Goal: Ask a question: Seek information or help from site administrators or community

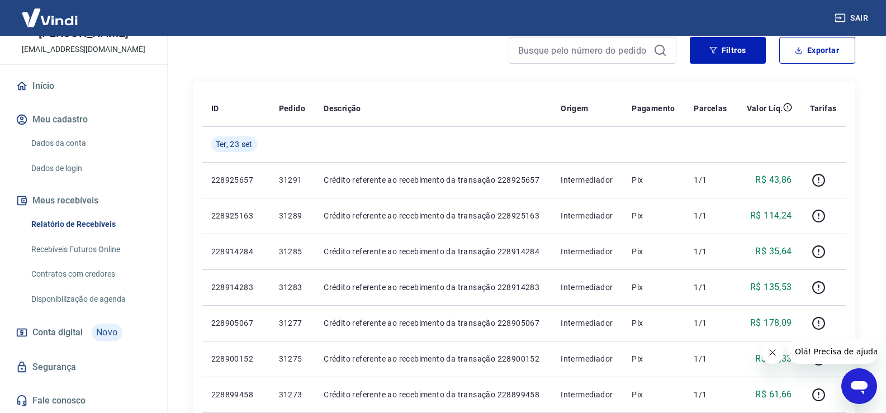
scroll to position [112, 0]
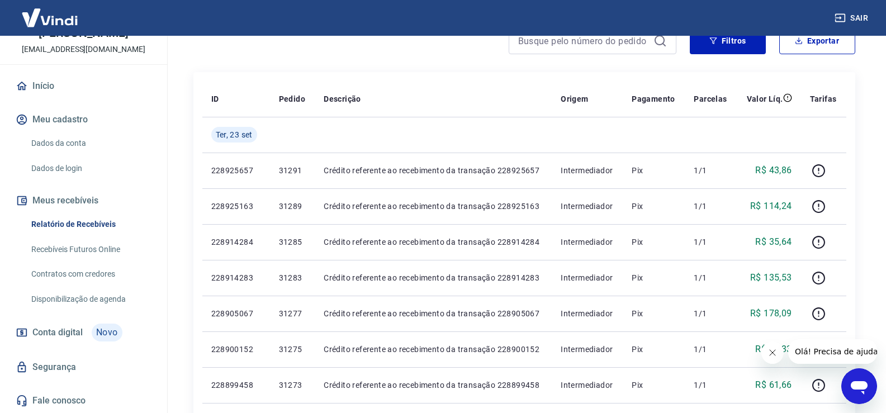
click at [82, 334] on span "Conta digital" at bounding box center [57, 333] width 50 height 16
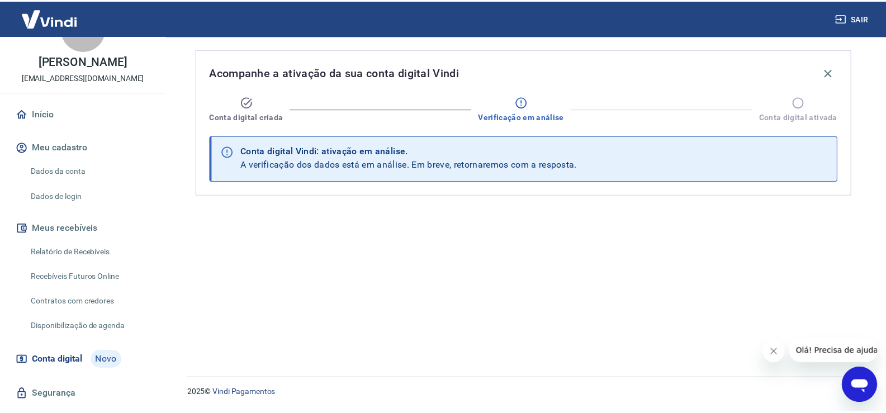
scroll to position [67, 0]
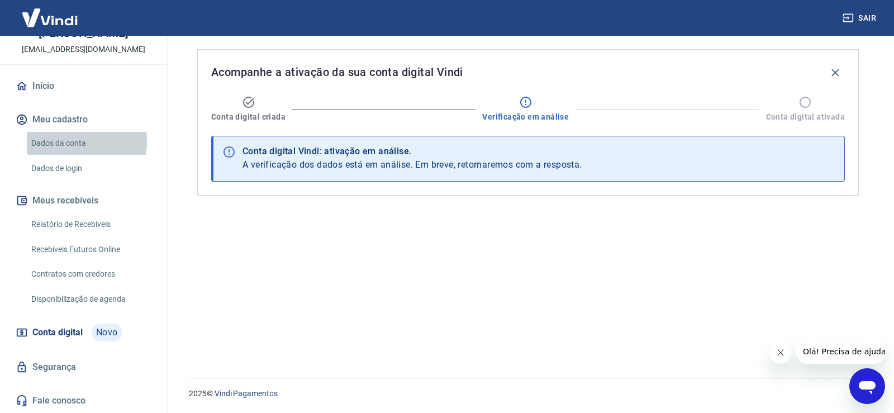
click at [67, 141] on link "Dados da conta" at bounding box center [90, 143] width 127 height 23
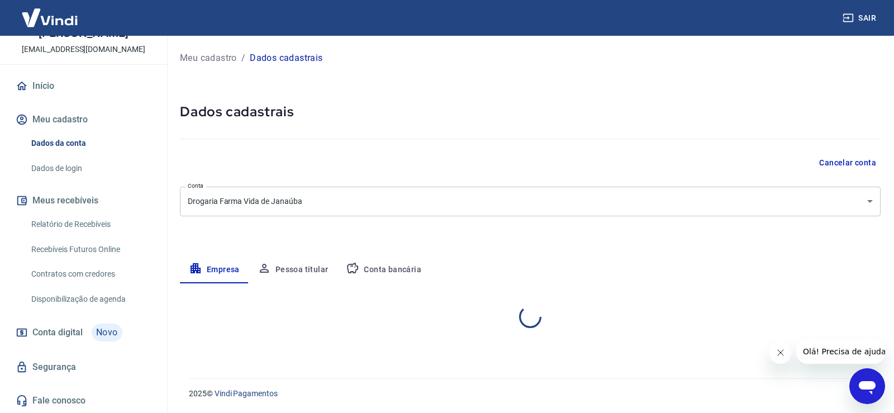
select select "MG"
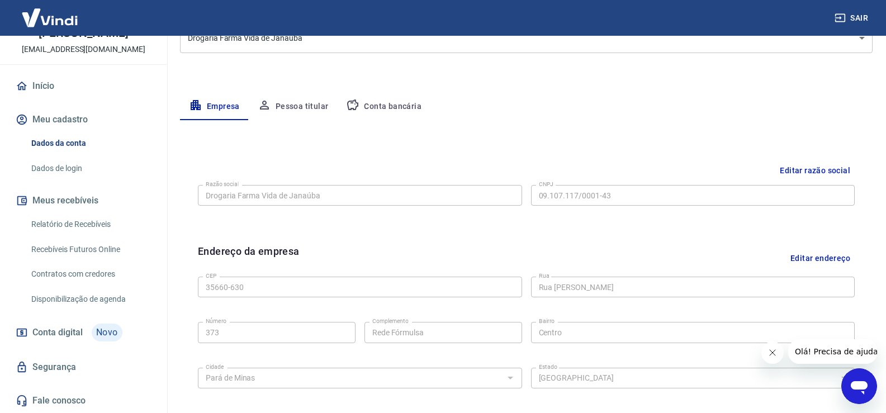
scroll to position [168, 0]
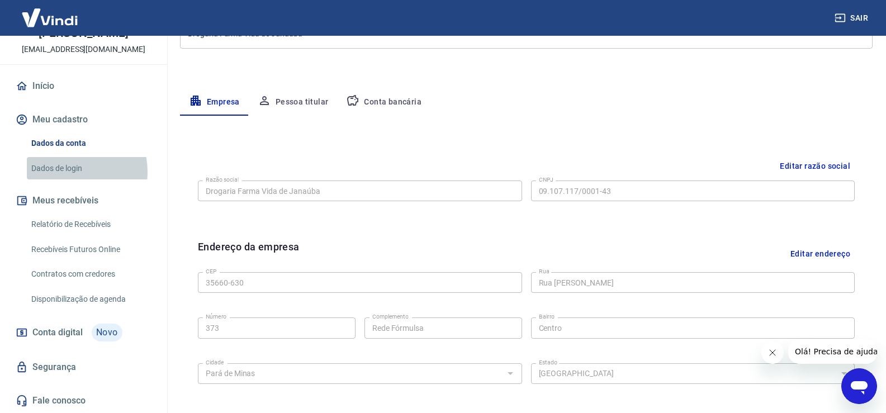
click at [65, 172] on link "Dados de login" at bounding box center [90, 168] width 127 height 23
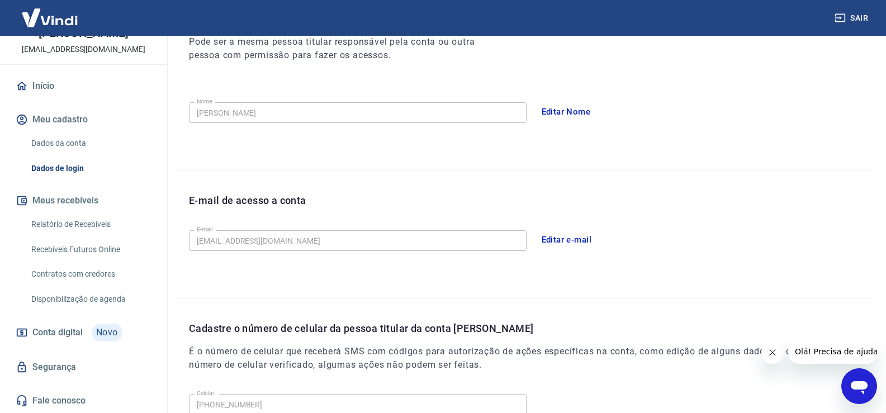
click at [73, 221] on link "Relatório de Recebíveis" at bounding box center [90, 224] width 127 height 23
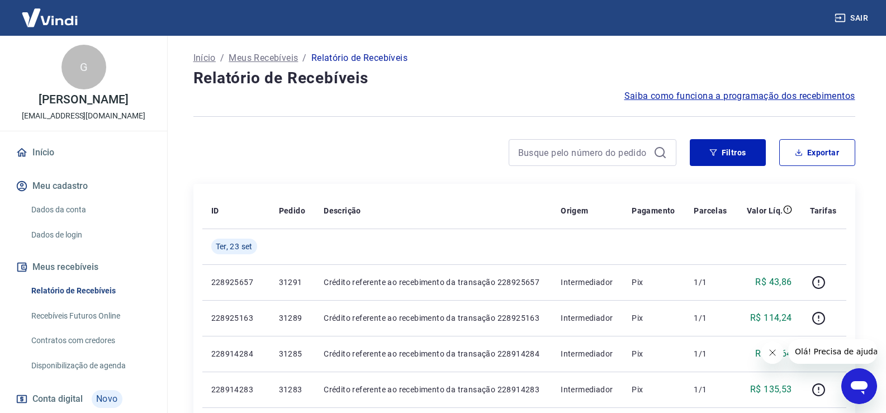
click at [205, 53] on p "Início" at bounding box center [204, 57] width 22 height 13
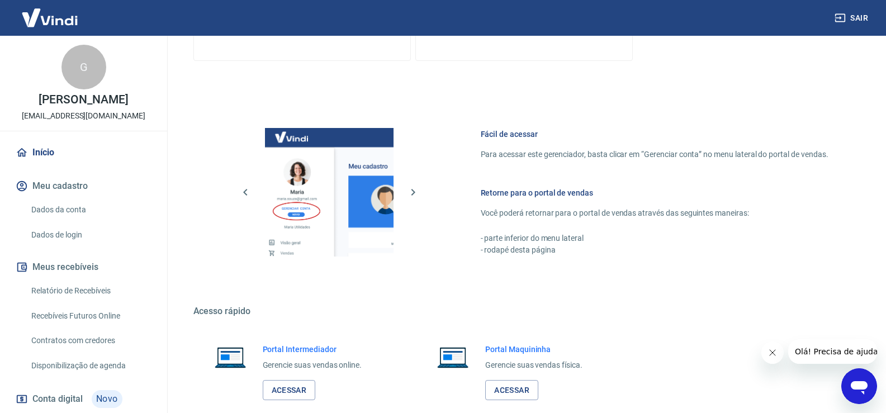
scroll to position [657, 0]
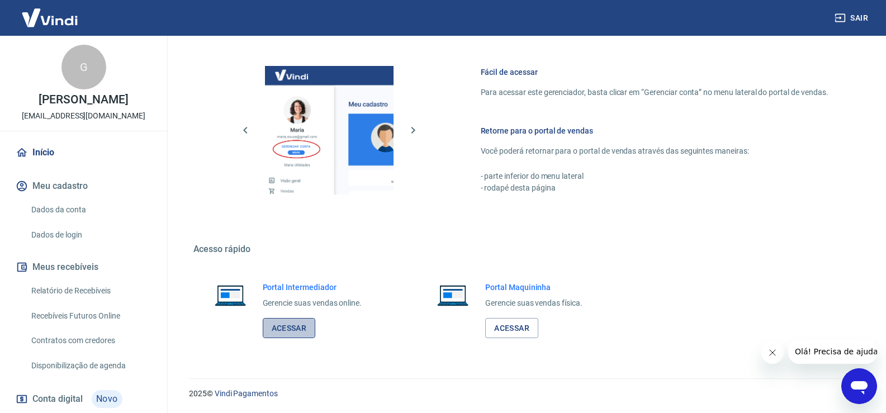
click at [292, 328] on link "Acessar" at bounding box center [289, 328] width 53 height 21
click at [860, 385] on icon "Abrir janela de mensagens" at bounding box center [859, 387] width 17 height 13
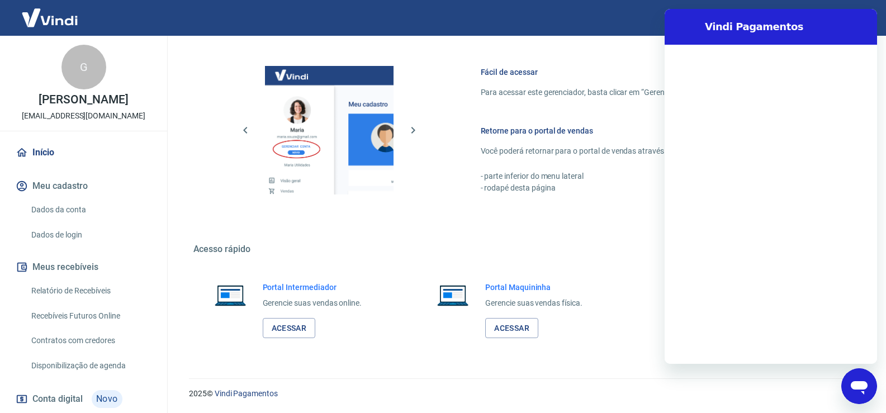
scroll to position [0, 0]
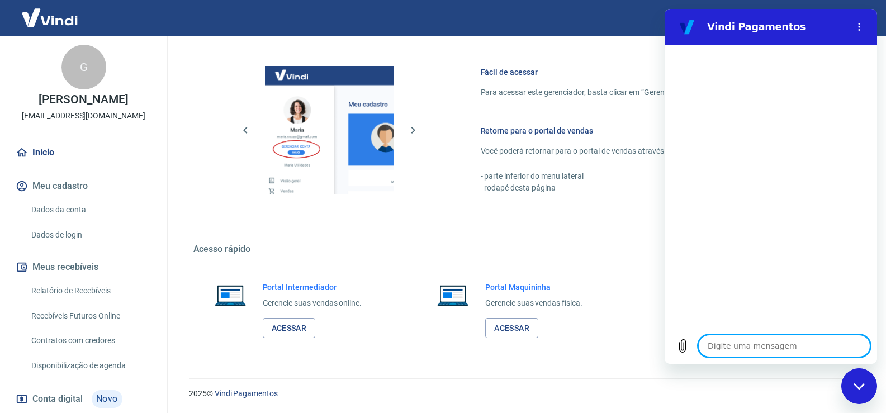
click at [765, 346] on textarea at bounding box center [784, 346] width 172 height 22
type textarea "f"
type textarea "x"
type textarea "fa"
type textarea "x"
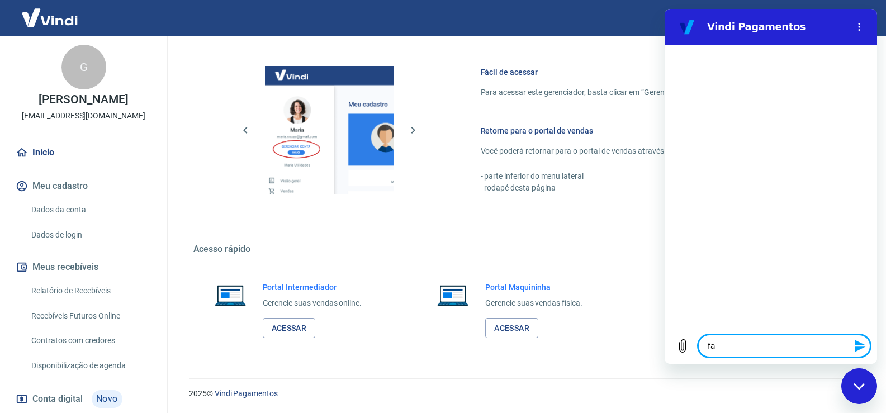
type textarea "fal"
type textarea "x"
type textarea "fala"
type textarea "x"
type textarea "falar"
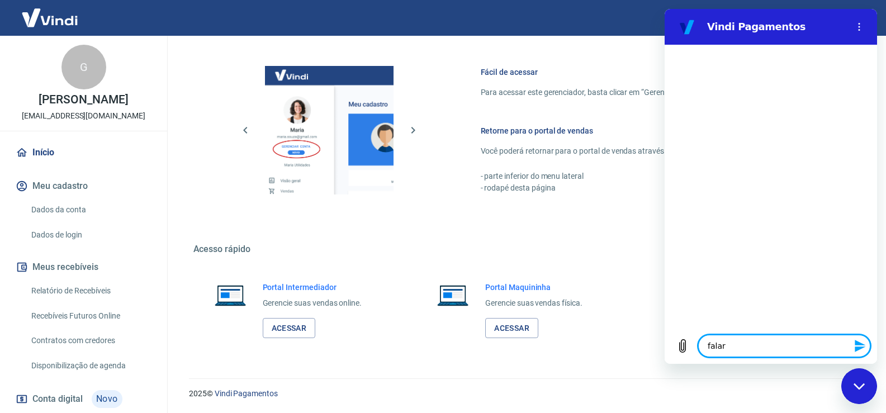
type textarea "x"
type textarea "falar"
type textarea "x"
type textarea "falar a"
type textarea "x"
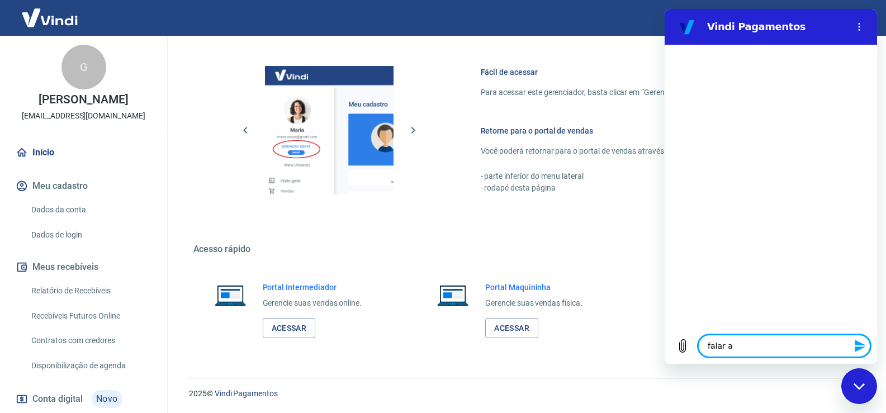
type textarea "falar at"
type textarea "x"
type textarea "falar ate"
type textarea "x"
type textarea "falar aten"
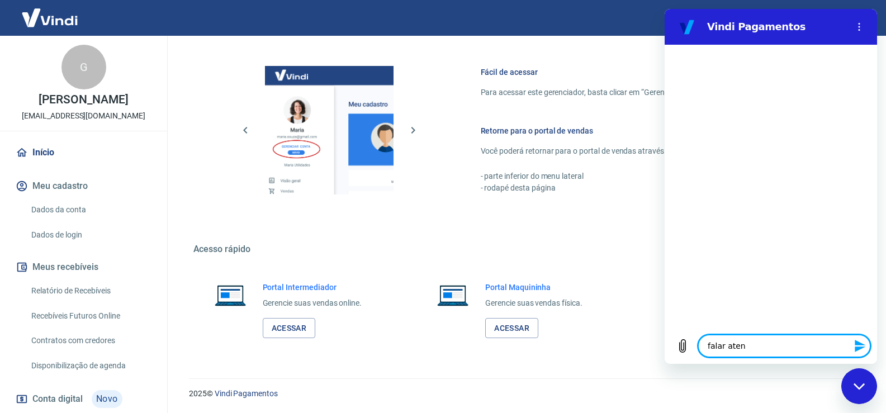
type textarea "x"
type textarea "falar atend"
type textarea "x"
type textarea "falar atende"
type textarea "x"
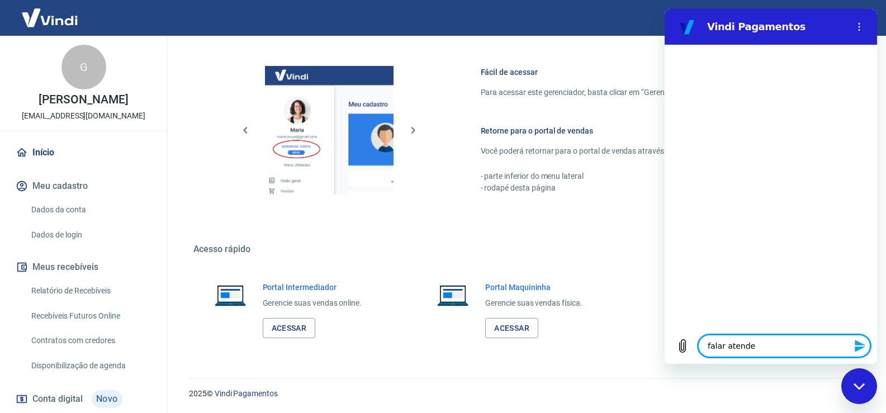
type textarea "falar atenden"
type textarea "x"
type textarea "falar atendent"
type textarea "x"
type textarea "falar atendente"
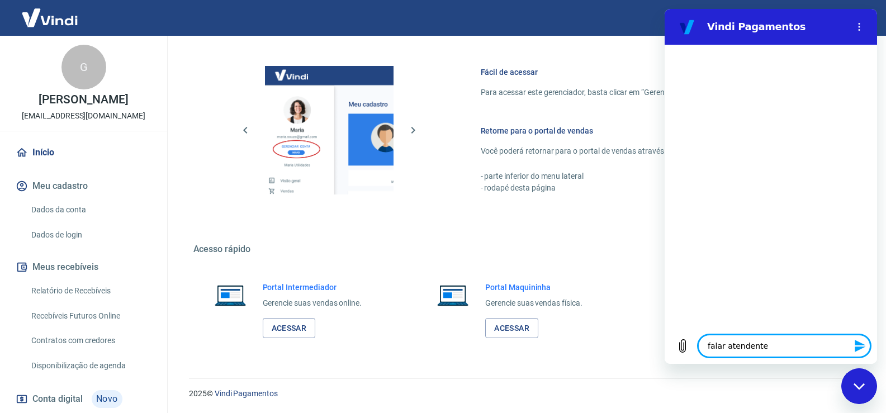
type textarea "x"
type textarea "falar atendente"
type textarea "x"
type textarea "f"
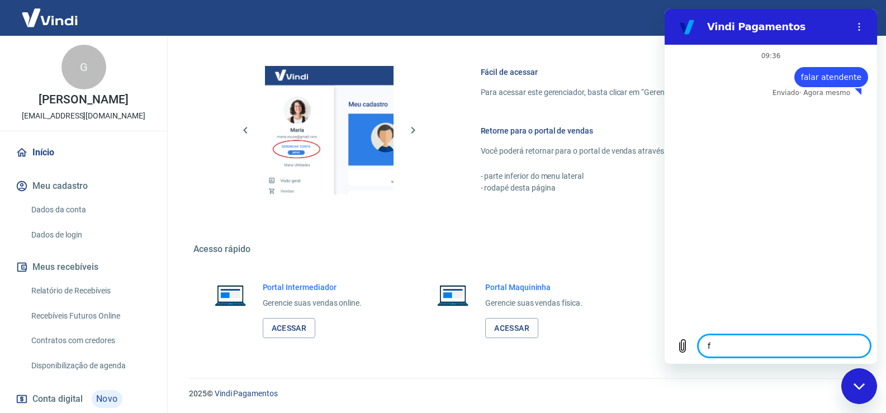
type textarea "x"
type textarea "fa"
type textarea "x"
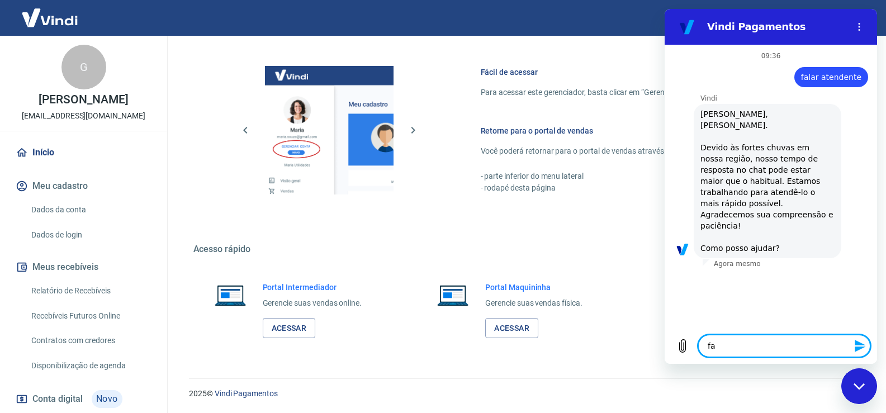
type textarea "fal"
type textarea "x"
type textarea "fala"
type textarea "x"
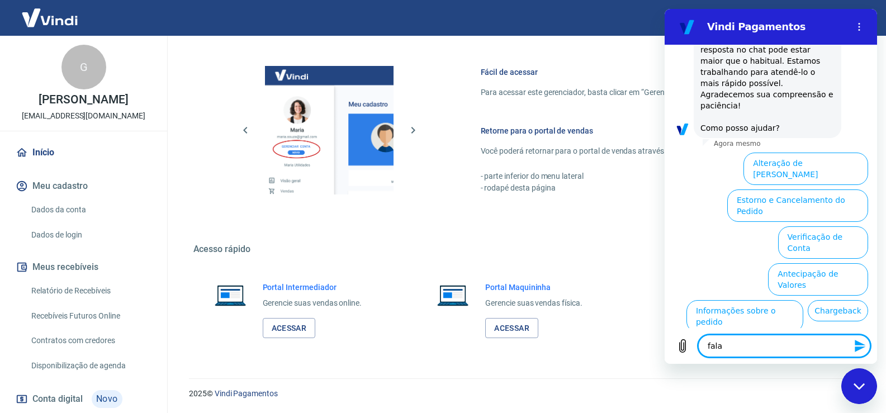
type textarea "falar"
type textarea "x"
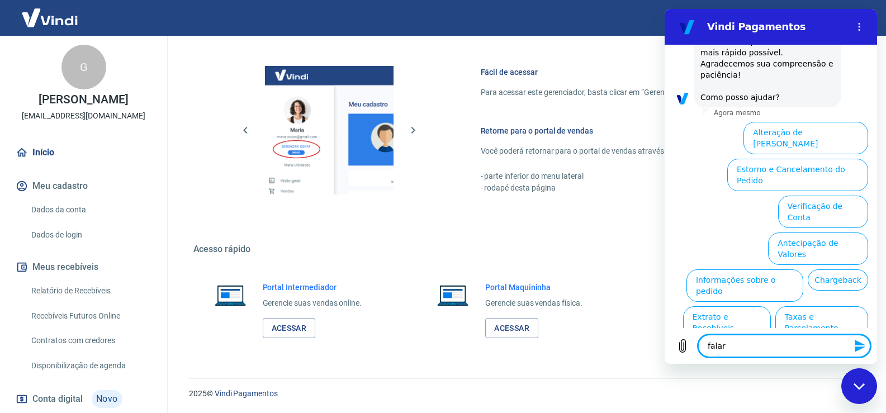
scroll to position [152, 0]
type textarea "falar"
type textarea "x"
type textarea "falar a"
type textarea "x"
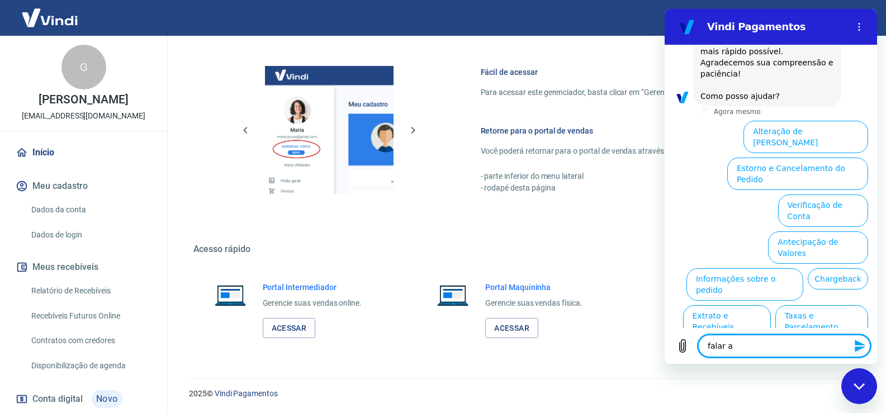
type textarea "falar at"
type textarea "x"
type textarea "falar ate"
type textarea "x"
type textarea "falar aten"
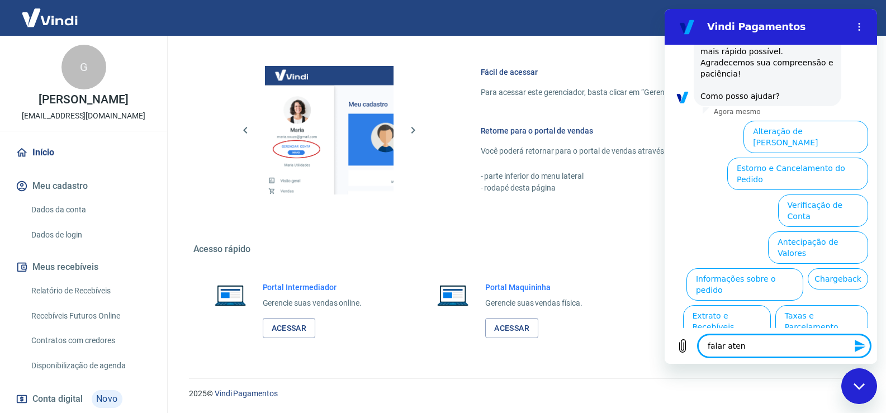
type textarea "x"
type textarea "falar atend"
type textarea "x"
type textarea "falar atende"
type textarea "x"
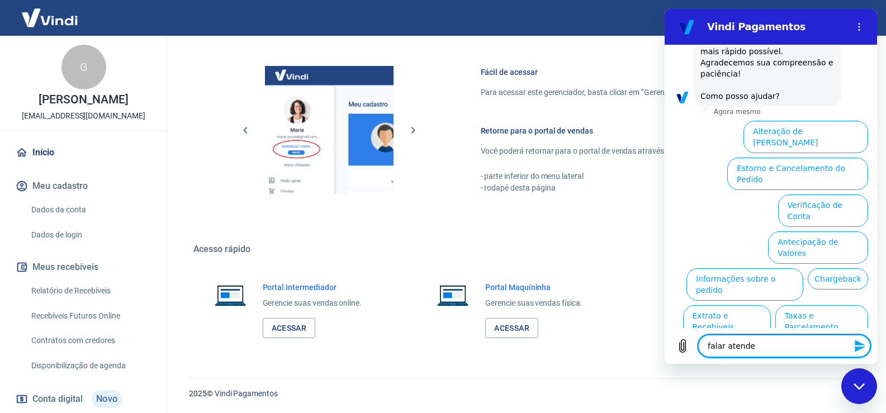
type textarea "falar atenden"
type textarea "x"
type textarea "falar atendent"
type textarea "x"
type textarea "falar atendente"
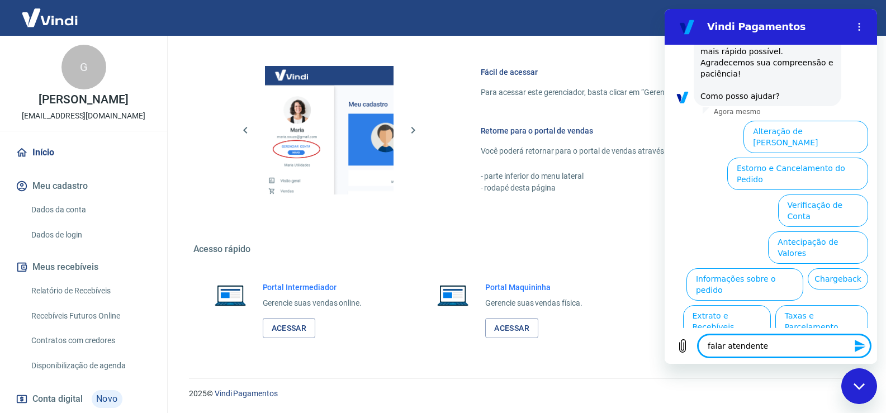
type textarea "x"
type textarea "falar atendente"
type textarea "x"
type textarea "falar atendente M"
type textarea "x"
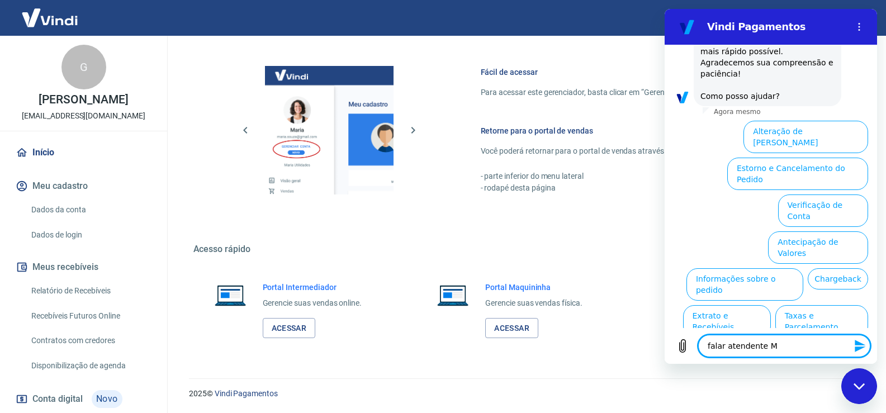
type textarea "falar atendente [PERSON_NAME]"
type textarea "x"
type textarea "falar atendente [PERSON_NAME]"
type textarea "x"
type textarea "falar atendente [PERSON_NAME]"
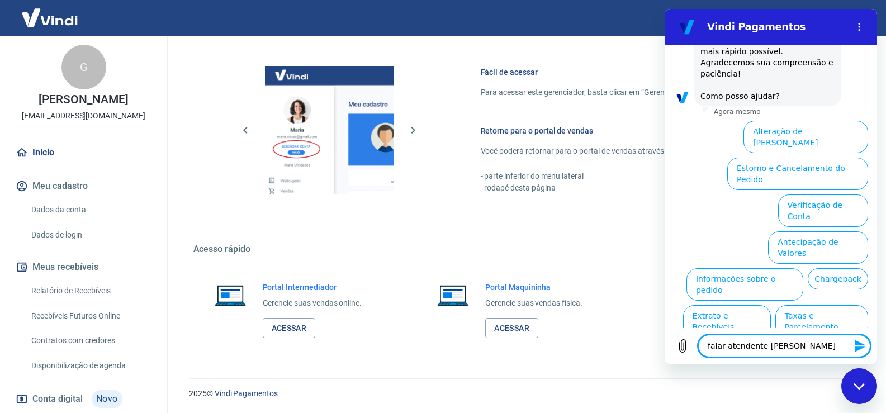
type textarea "x"
type textarea "falar atendente [PERSON_NAME]"
type textarea "x"
type textarea "falar atendente [PERSON_NAME]"
type textarea "x"
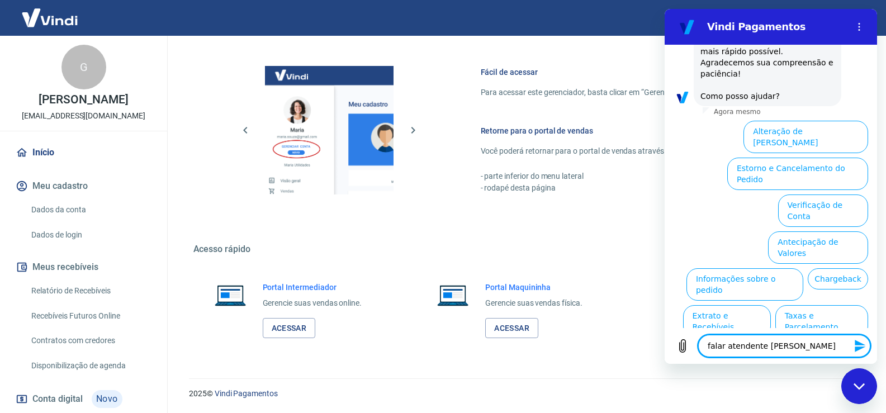
drag, startPoint x: 780, startPoint y: 351, endPoint x: 668, endPoint y: 352, distance: 111.8
click at [668, 352] on div "Digite uma mensagem falar atendente [PERSON_NAME]" at bounding box center [771, 346] width 212 height 36
type textarea "falar atendente [PERSON_NAME]"
drag, startPoint x: 856, startPoint y: 344, endPoint x: 829, endPoint y: 350, distance: 27.5
click at [856, 344] on icon "Enviar mensagem" at bounding box center [860, 346] width 11 height 12
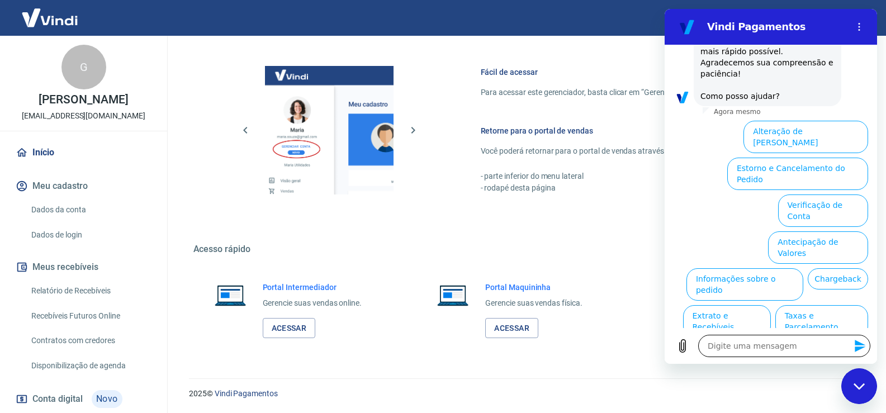
scroll to position [0, 0]
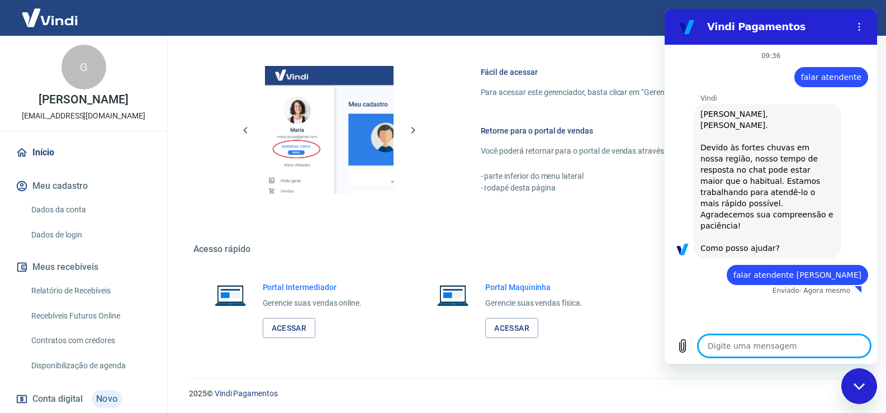
type textarea "x"
paste textarea "falar atendente [PERSON_NAME]"
type textarea "falar atendente [PERSON_NAME]"
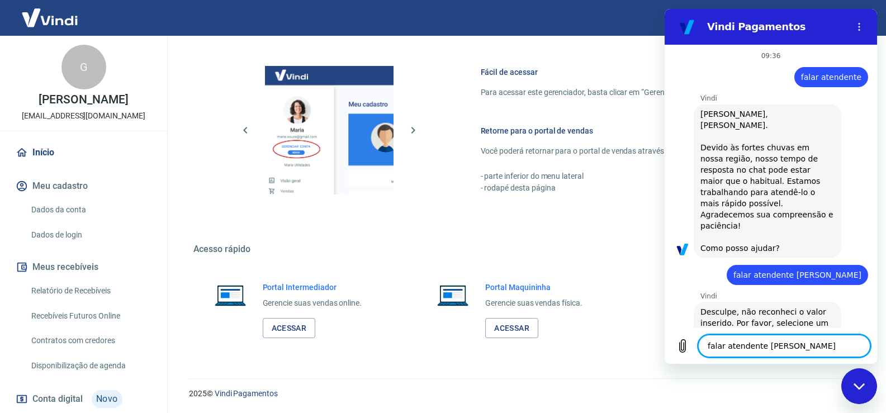
type textarea "x"
type textarea "falar atendente [PERSON_NAME]"
click at [862, 350] on icon "Enviar mensagem" at bounding box center [859, 345] width 13 height 13
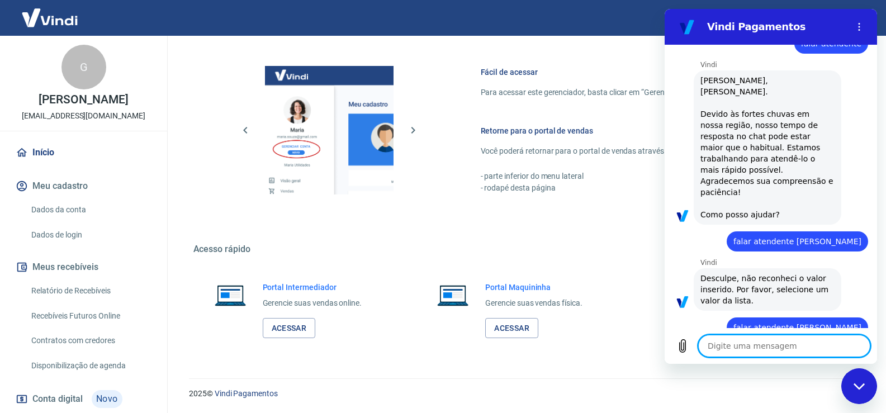
type textarea "x"
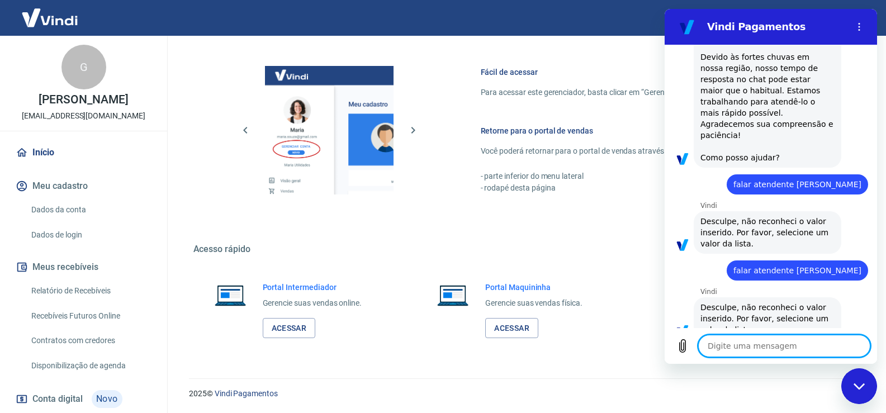
scroll to position [93, 0]
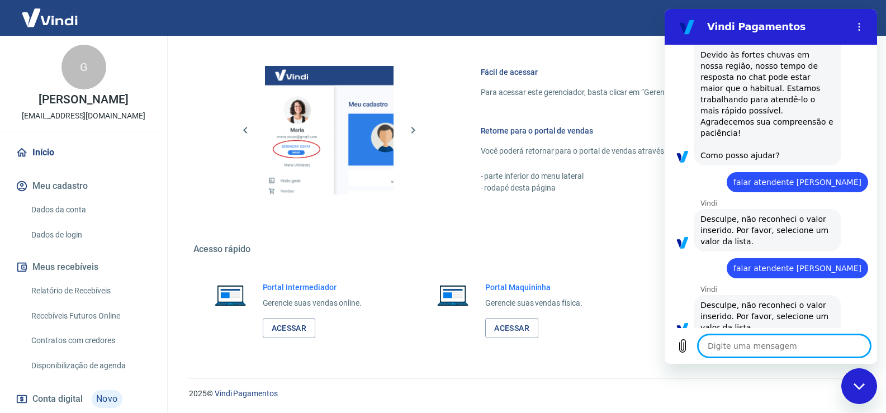
click at [770, 339] on textarea at bounding box center [784, 346] width 172 height 22
paste textarea "falar atendente [PERSON_NAME]"
type textarea "falar atendente [PERSON_NAME]"
type textarea "x"
type textarea "falar atendente [PERSON_NAME]"
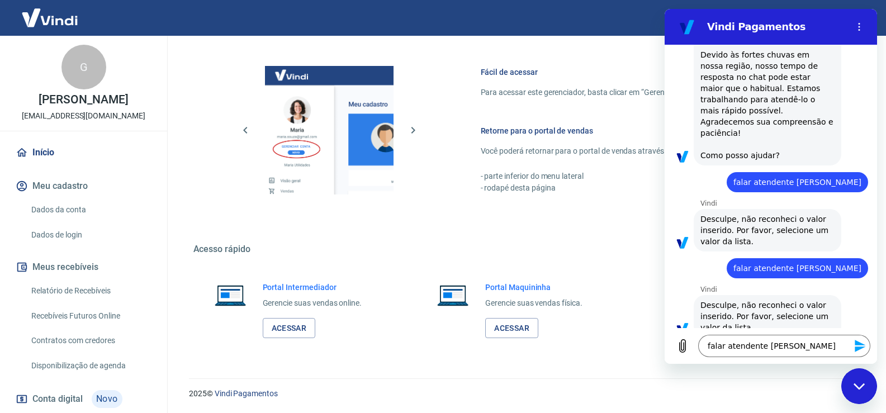
click at [866, 343] on icon "Enviar mensagem" at bounding box center [859, 345] width 13 height 13
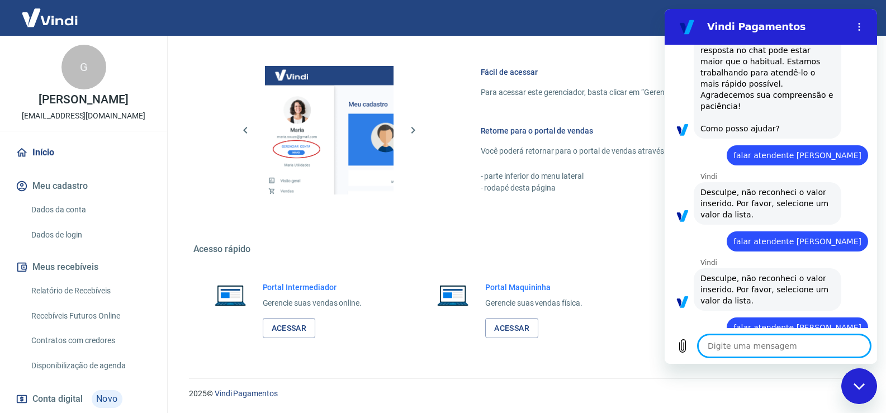
type textarea "x"
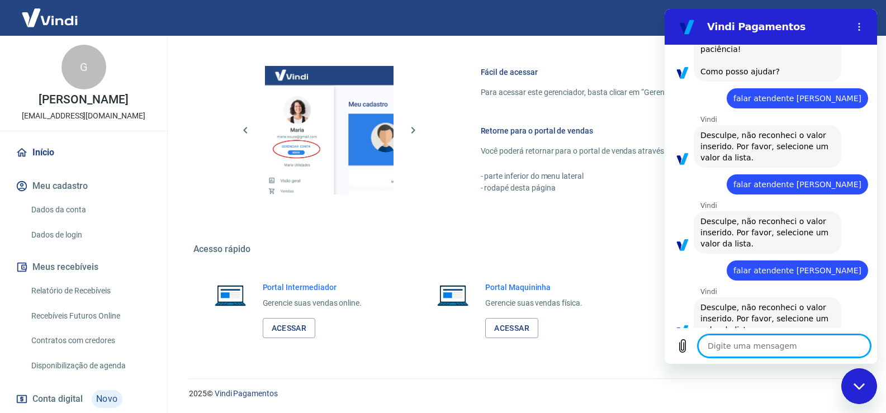
scroll to position [179, 0]
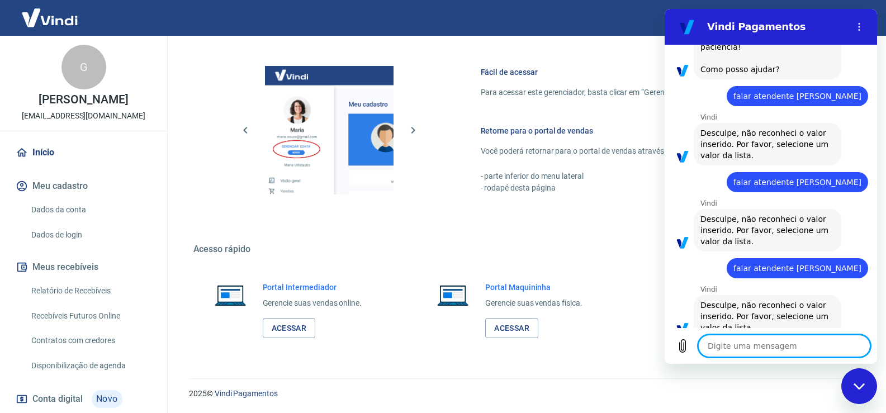
paste textarea "falar atendente [PERSON_NAME]"
type textarea "falar atendente [PERSON_NAME]"
type textarea "x"
type textarea "falar atendente [PERSON_NAME]"
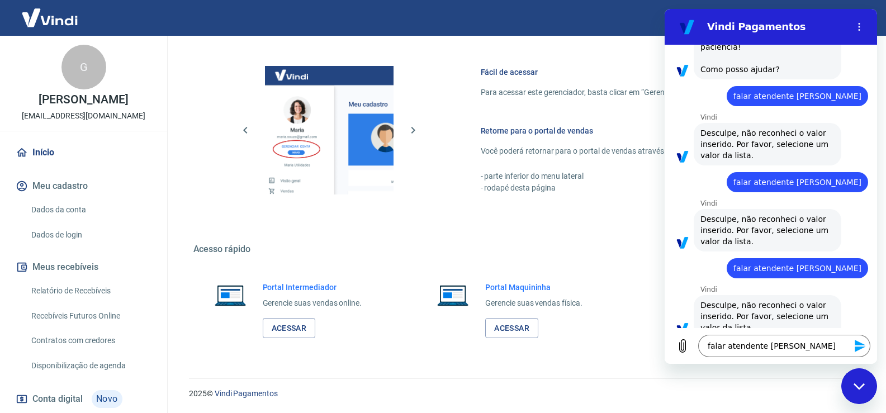
click at [861, 350] on icon "Enviar mensagem" at bounding box center [859, 345] width 13 height 13
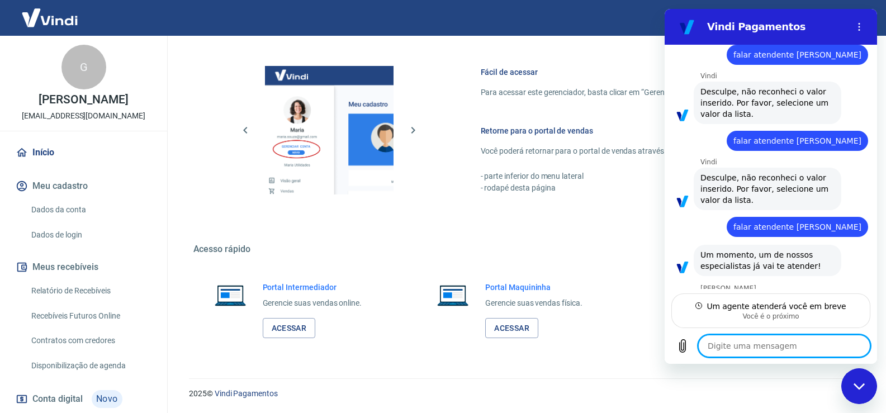
scroll to position [305, 0]
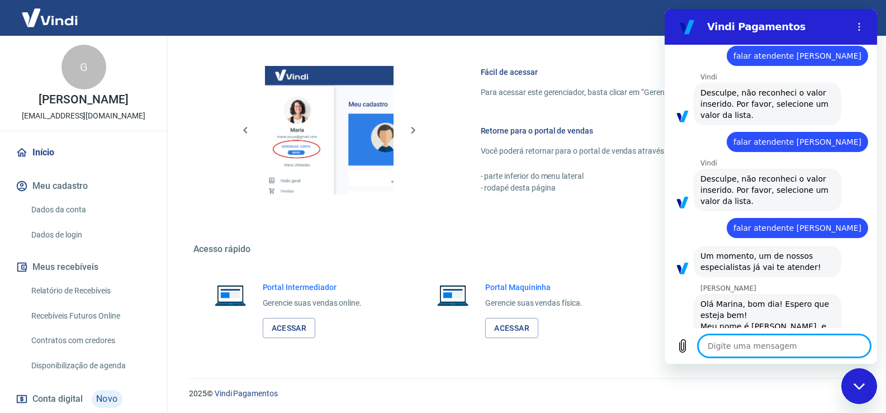
type textarea "x"
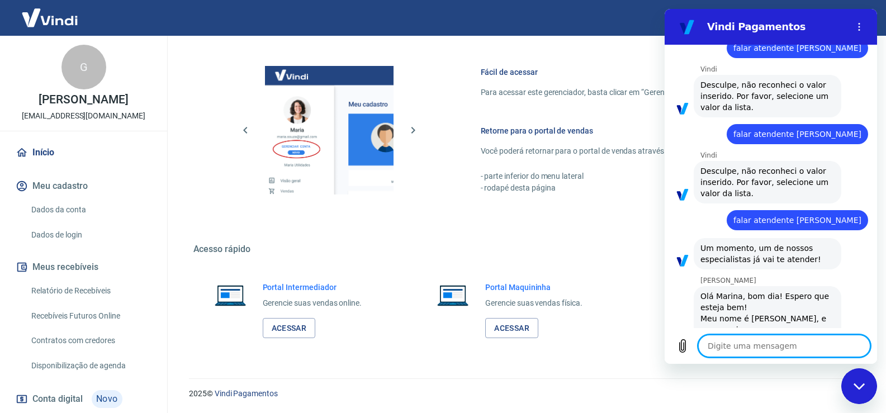
scroll to position [315, 0]
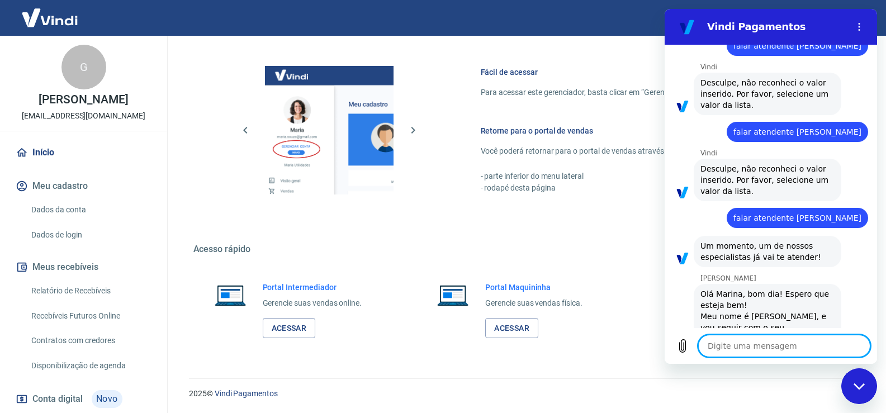
type textarea "c"
type textarea "x"
type textarea "co"
type textarea "x"
type textarea "con"
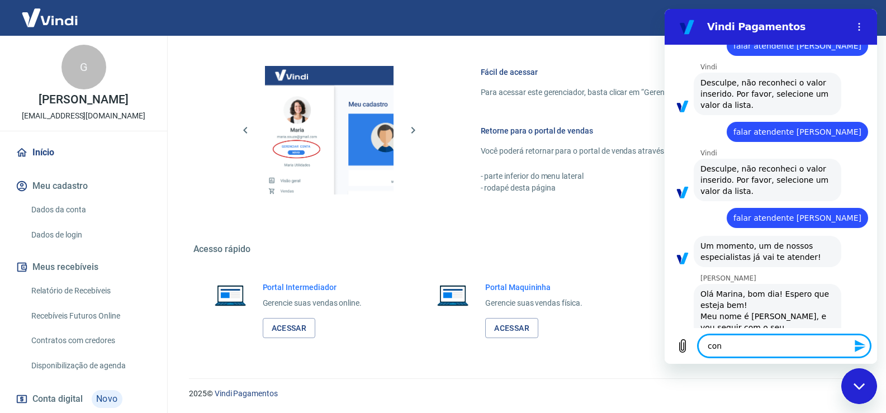
type textarea "x"
type textarea "cont"
type textarea "x"
type textarea "conti"
type textarea "x"
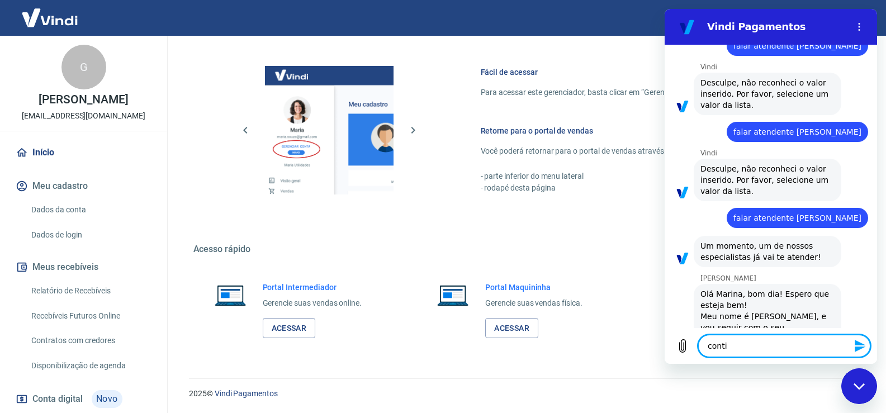
type textarea "contin"
type textarea "x"
type textarea "continu"
type textarea "x"
type textarea "continua"
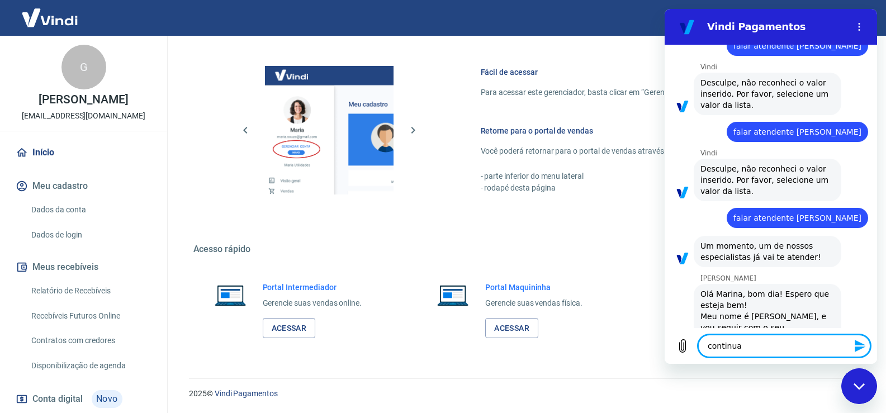
type textarea "x"
type textarea "continua"
type textarea "x"
type textarea "continua a"
type textarea "x"
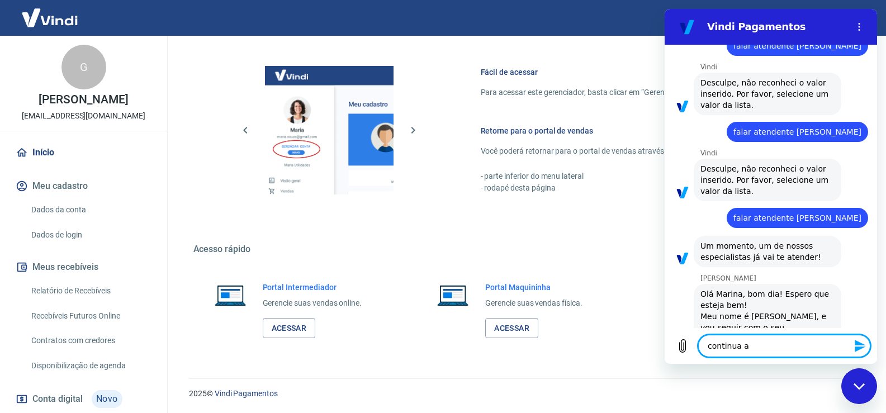
type textarea "continua at"
type textarea "x"
type textarea "continua ate"
type textarea "x"
type textarea "continua aten"
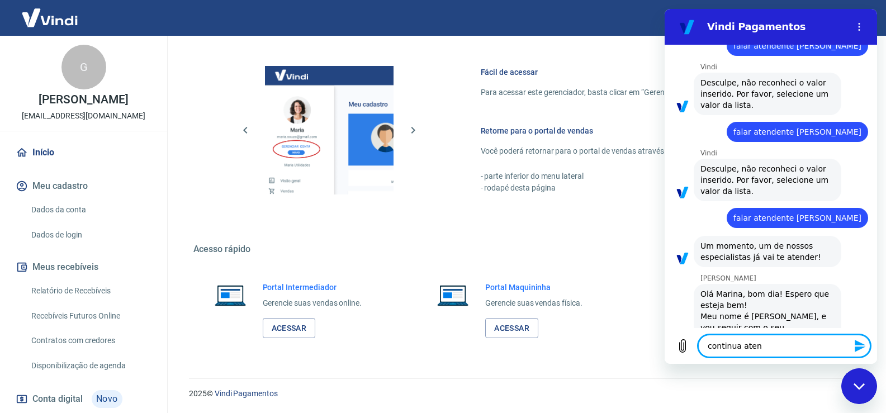
type textarea "x"
type textarea "continua atend"
type textarea "x"
type textarea "continua atendi"
type textarea "x"
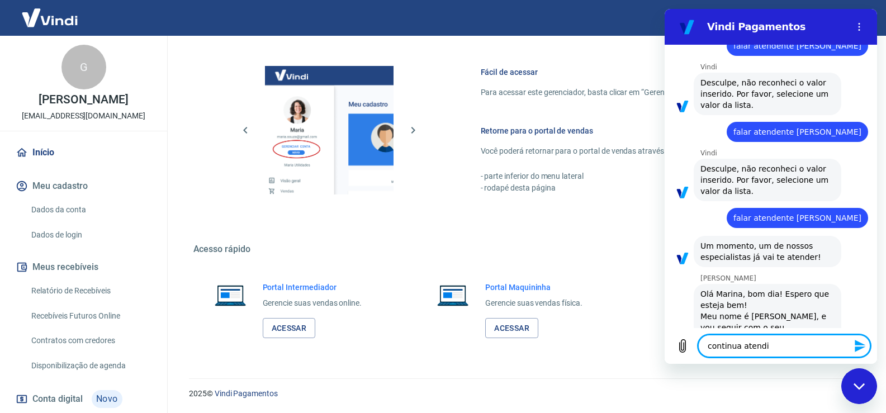
type textarea "continua atendim"
type textarea "x"
type textarea "continua atendime"
type textarea "x"
type textarea "continua atendimen"
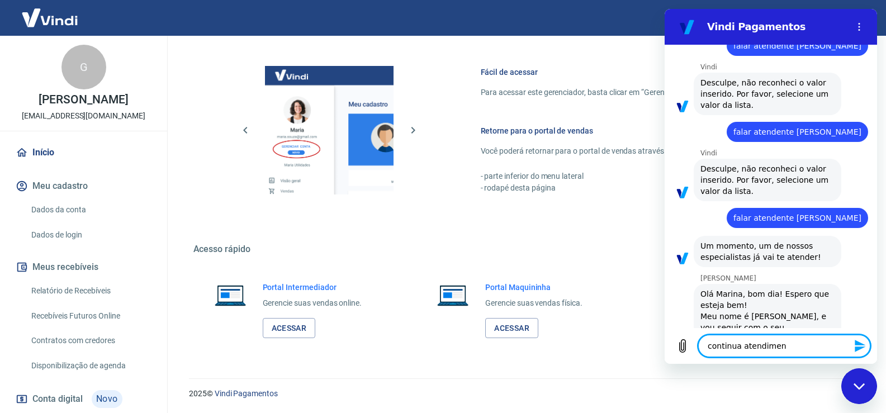
type textarea "x"
type textarea "continua atendiment"
type textarea "x"
type textarea "continua atendimento"
type textarea "x"
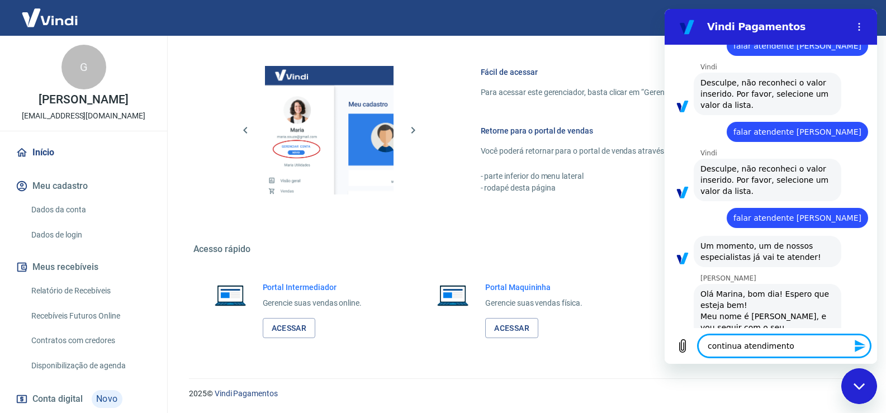
type textarea "continua atendimento"
type textarea "x"
type textarea "continua atendimento 1"
type textarea "x"
type textarea "continua atendimento 16"
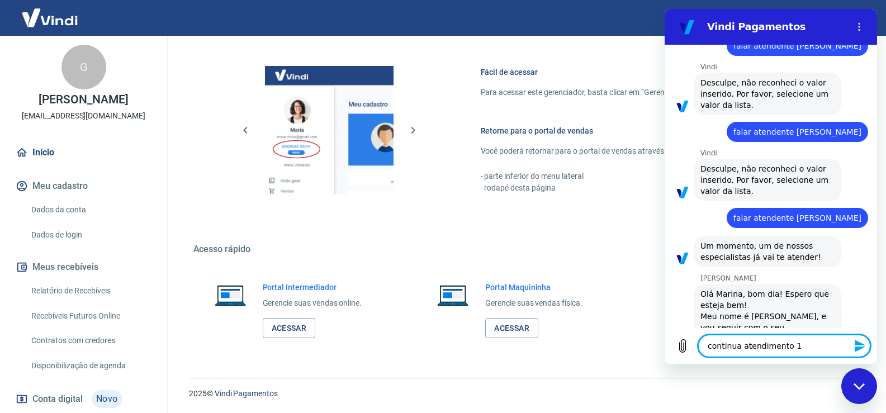
type textarea "x"
type textarea "continua atendimento 169"
type textarea "x"
type textarea "continua atendimento 1694"
type textarea "x"
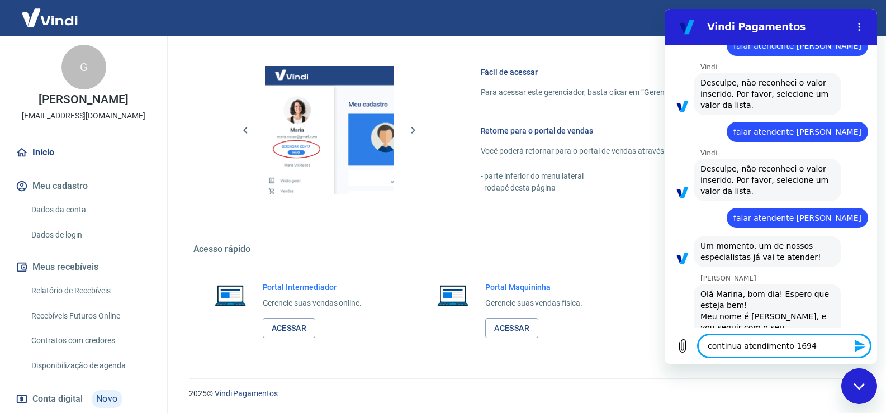
type textarea "continua atendimento 16942"
type textarea "x"
type textarea "continua atendimento 169426"
type textarea "x"
type textarea "continua atendimento 1694260"
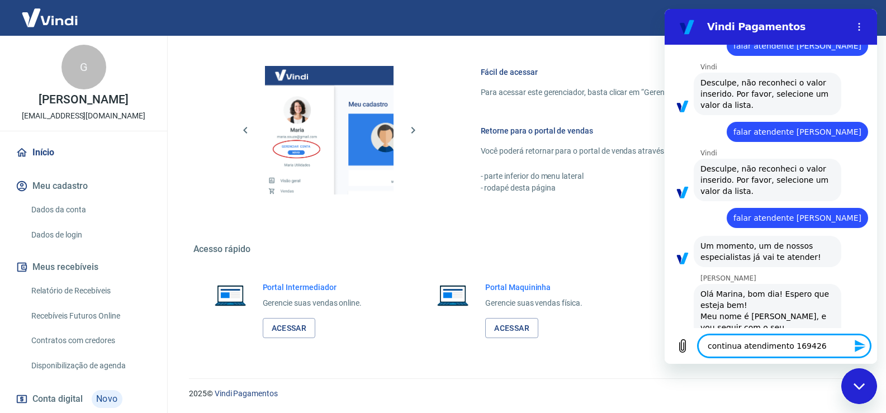
type textarea "x"
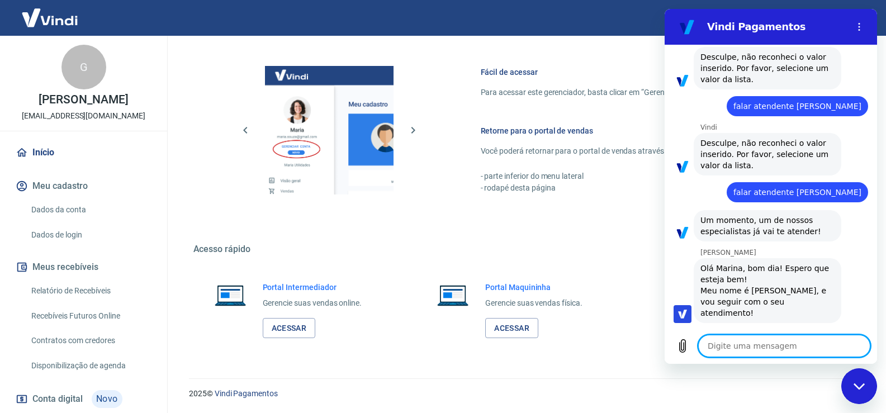
type textarea "x"
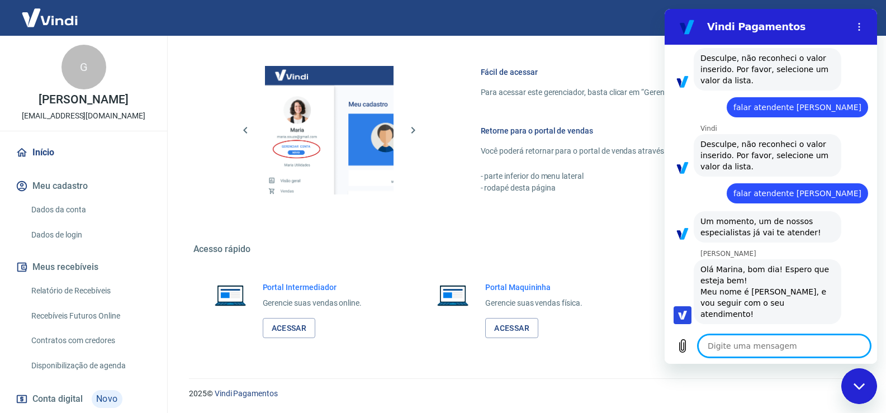
scroll to position [342, 0]
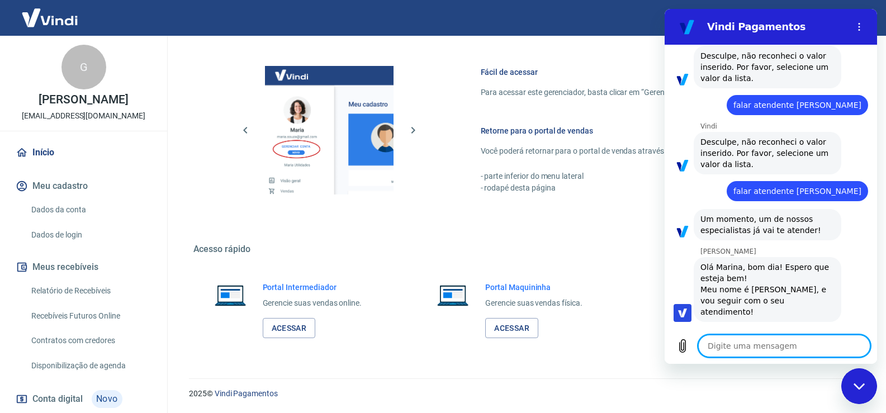
type textarea "s"
type textarea "x"
type textarea "se"
type textarea "x"
type textarea "se"
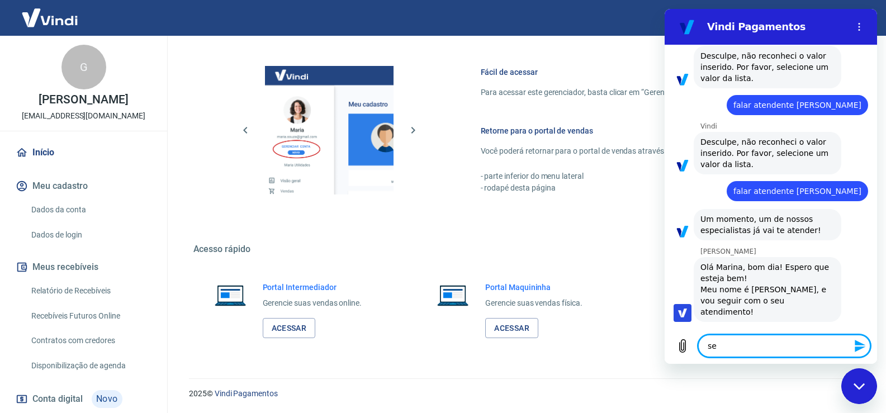
type textarea "x"
type textarea "se"
type textarea "x"
type textarea "s"
type textarea "x"
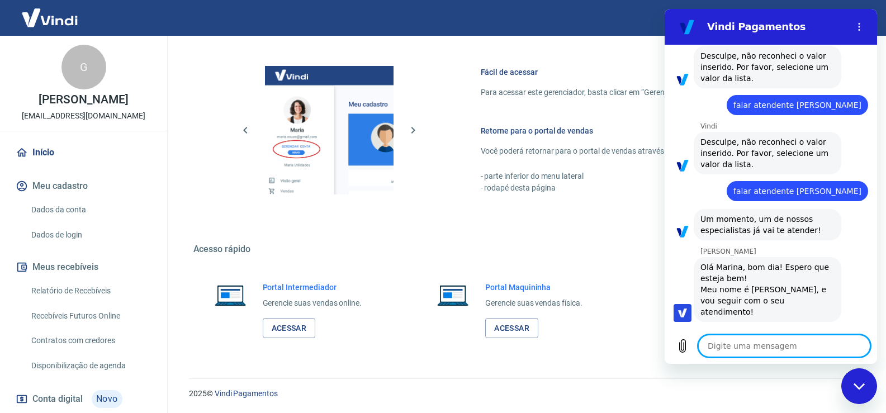
click at [861, 352] on textarea at bounding box center [784, 346] width 172 height 22
click at [808, 346] on textarea at bounding box center [784, 346] width 172 height 22
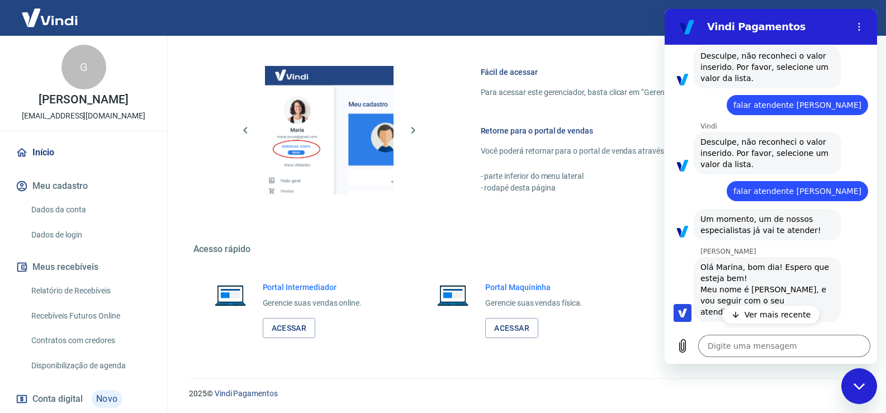
type textarea "x"
